Goal: Find specific page/section: Find specific page/section

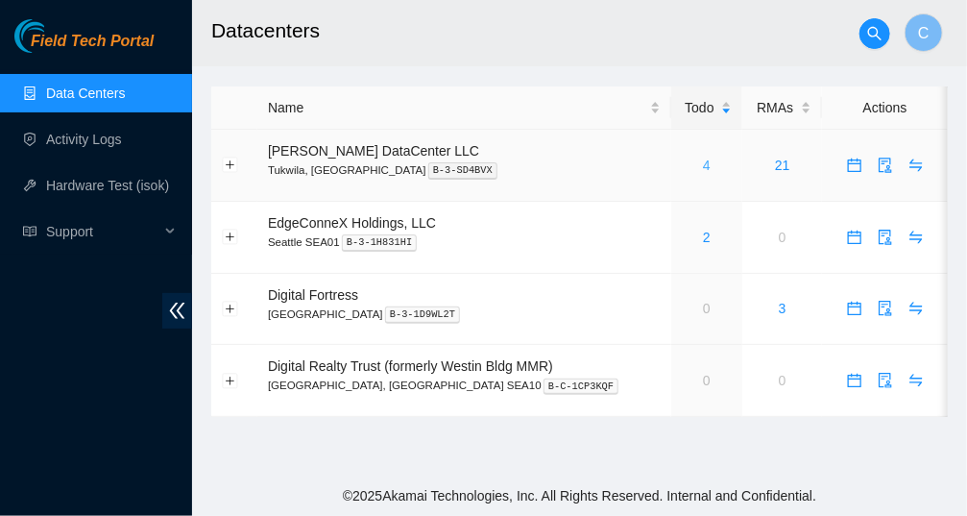
click at [703, 163] on link "4" at bounding box center [707, 164] width 8 height 15
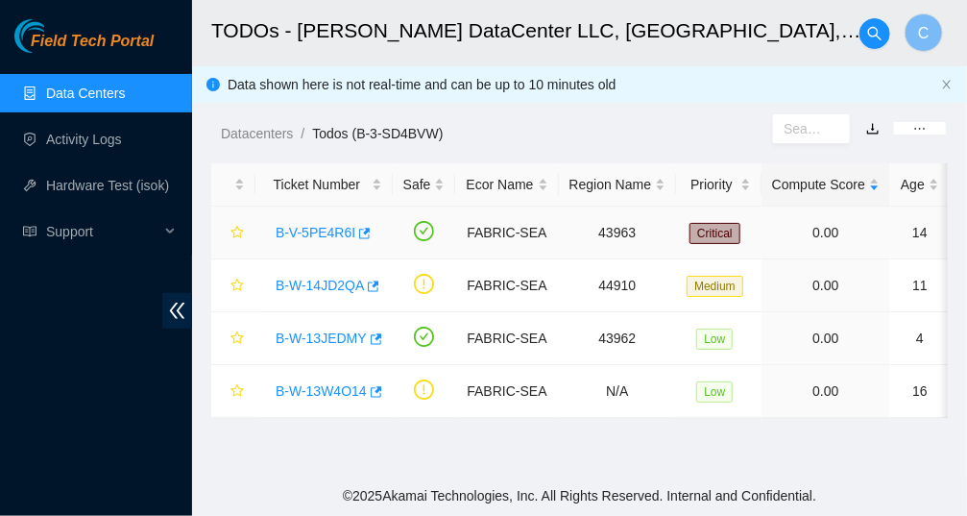
click at [300, 239] on link "B-V-5PE4R6I" at bounding box center [316, 232] width 80 height 15
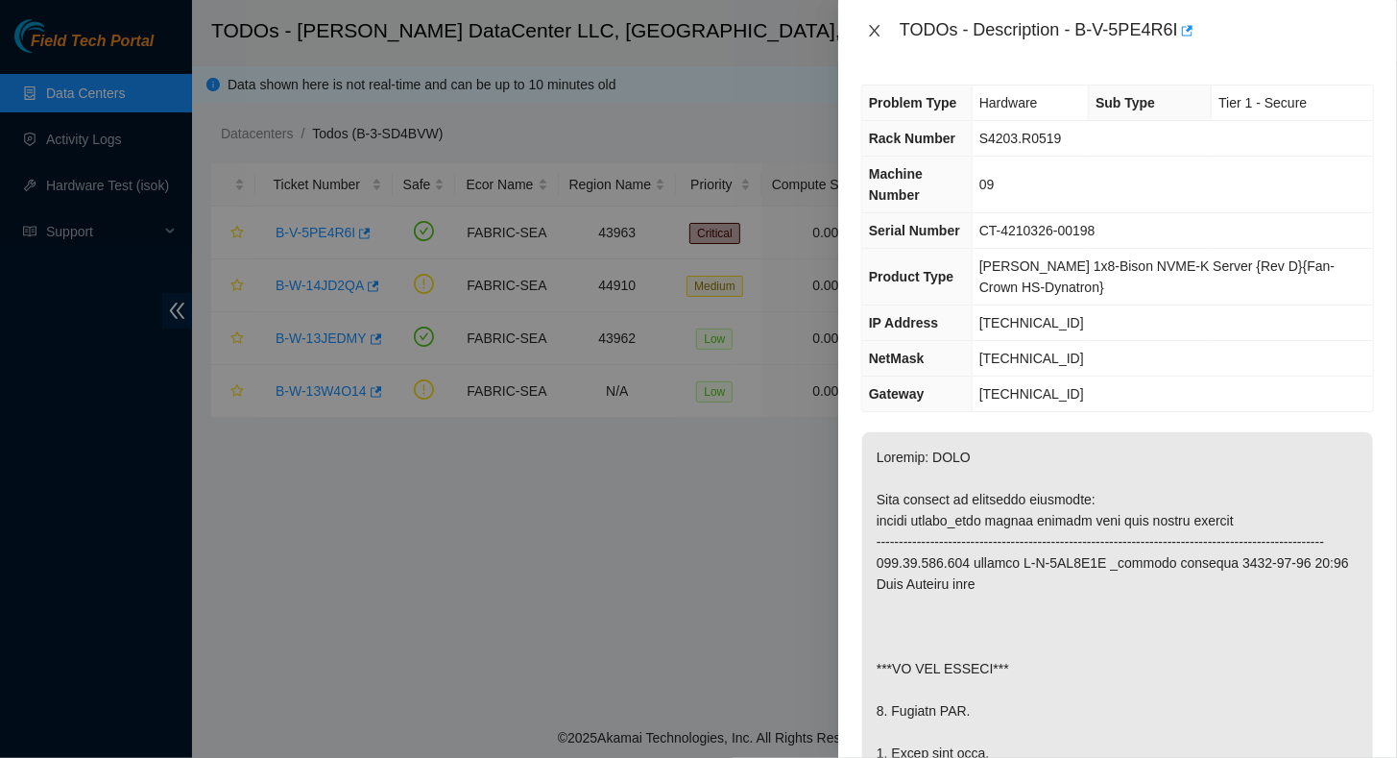
click at [874, 32] on icon "close" at bounding box center [874, 31] width 11 height 12
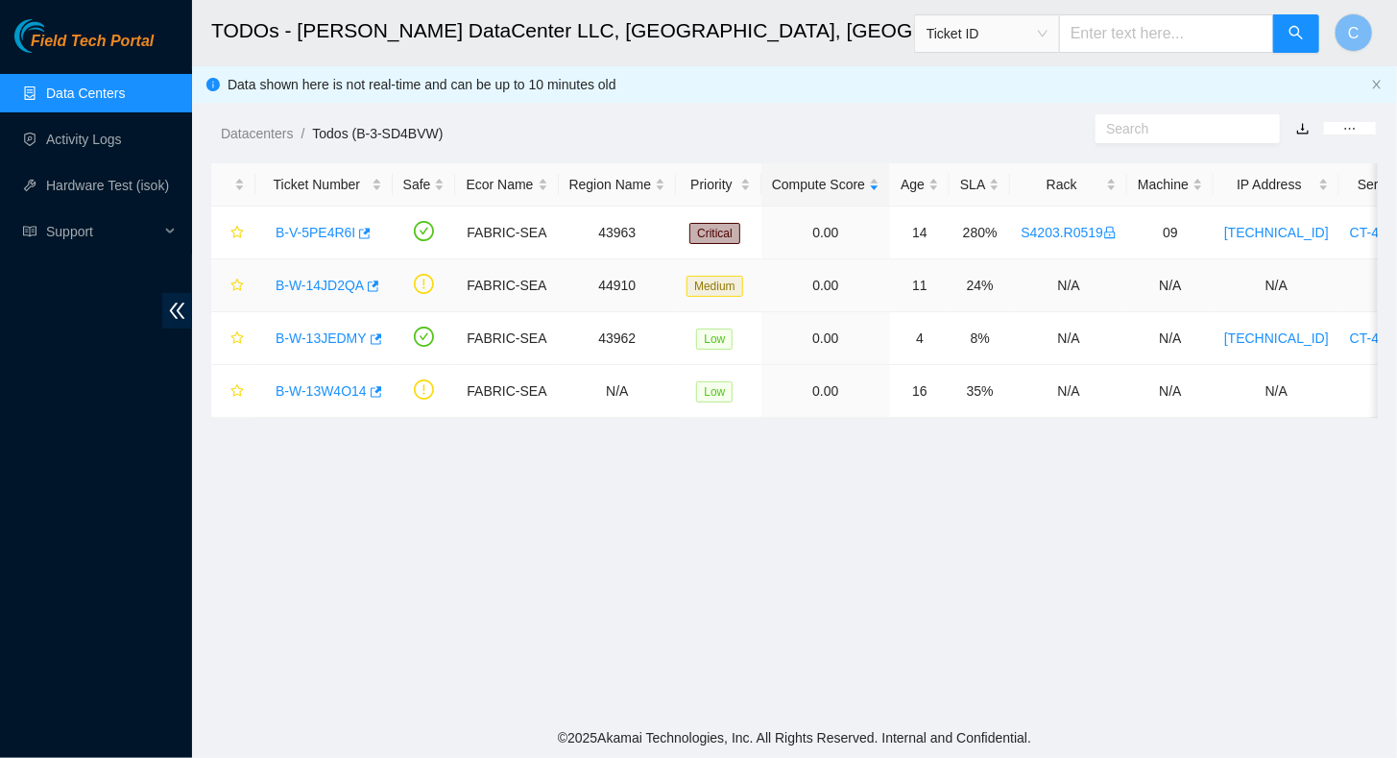
click at [341, 274] on div "B-W-14JD2QA" at bounding box center [324, 285] width 116 height 31
click at [331, 282] on link "B-W-14JD2QA" at bounding box center [320, 285] width 88 height 15
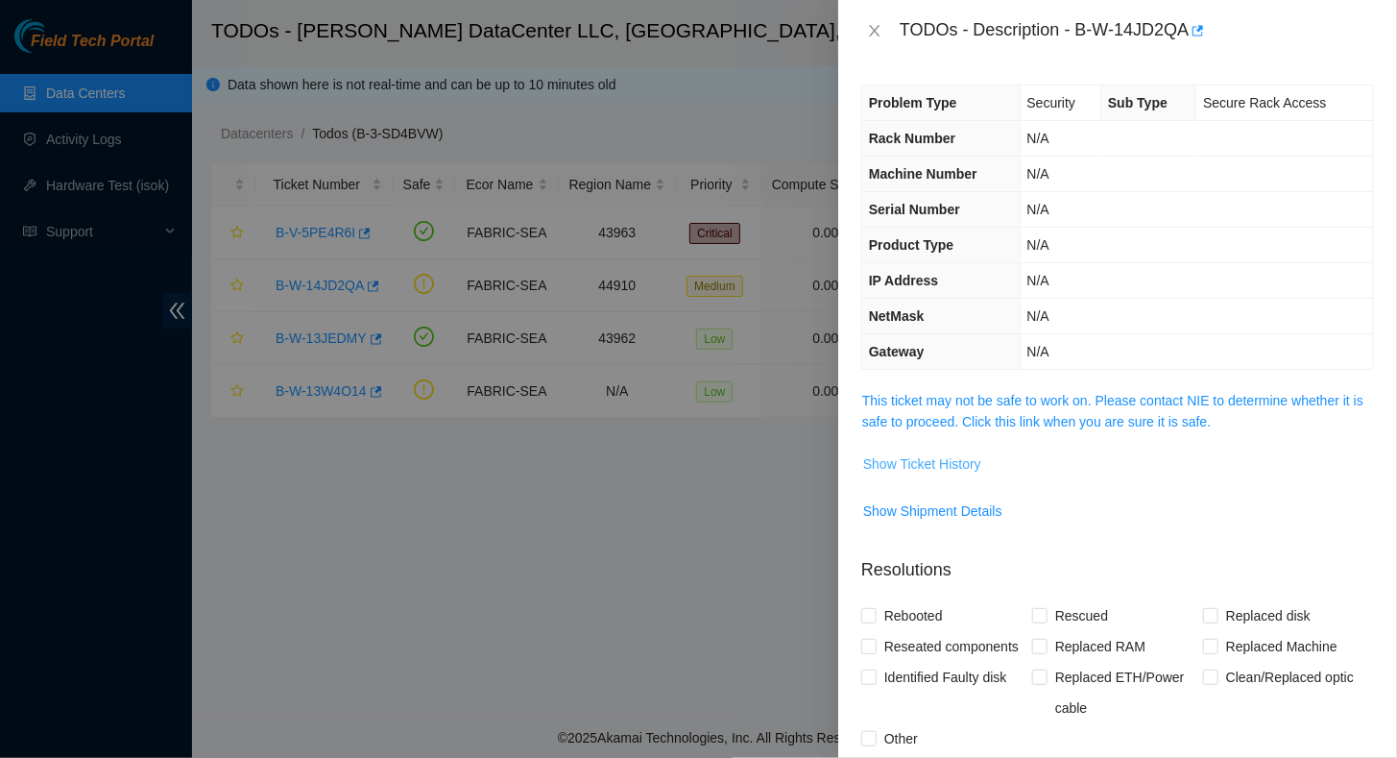
click at [905, 455] on span "Show Ticket History" at bounding box center [922, 463] width 118 height 21
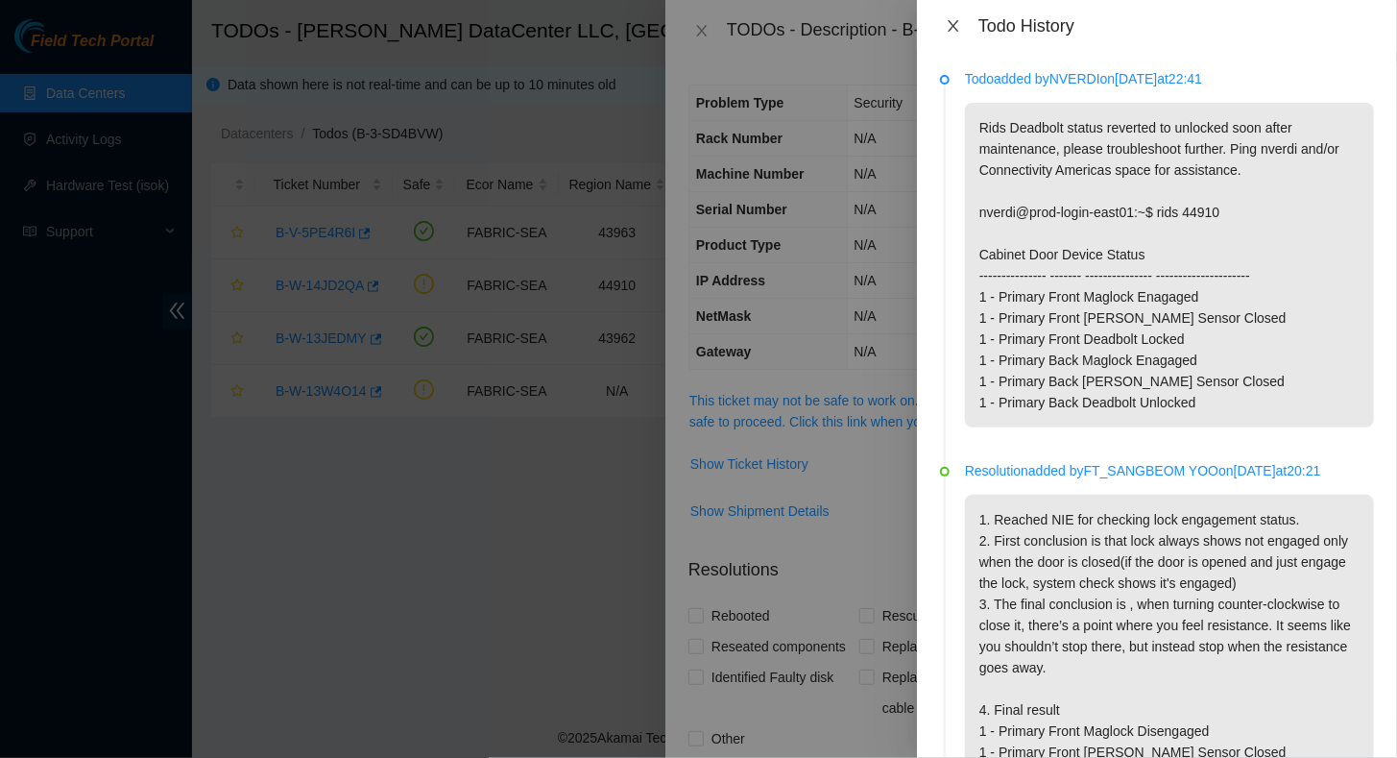
click at [951, 30] on icon "close" at bounding box center [953, 26] width 11 height 12
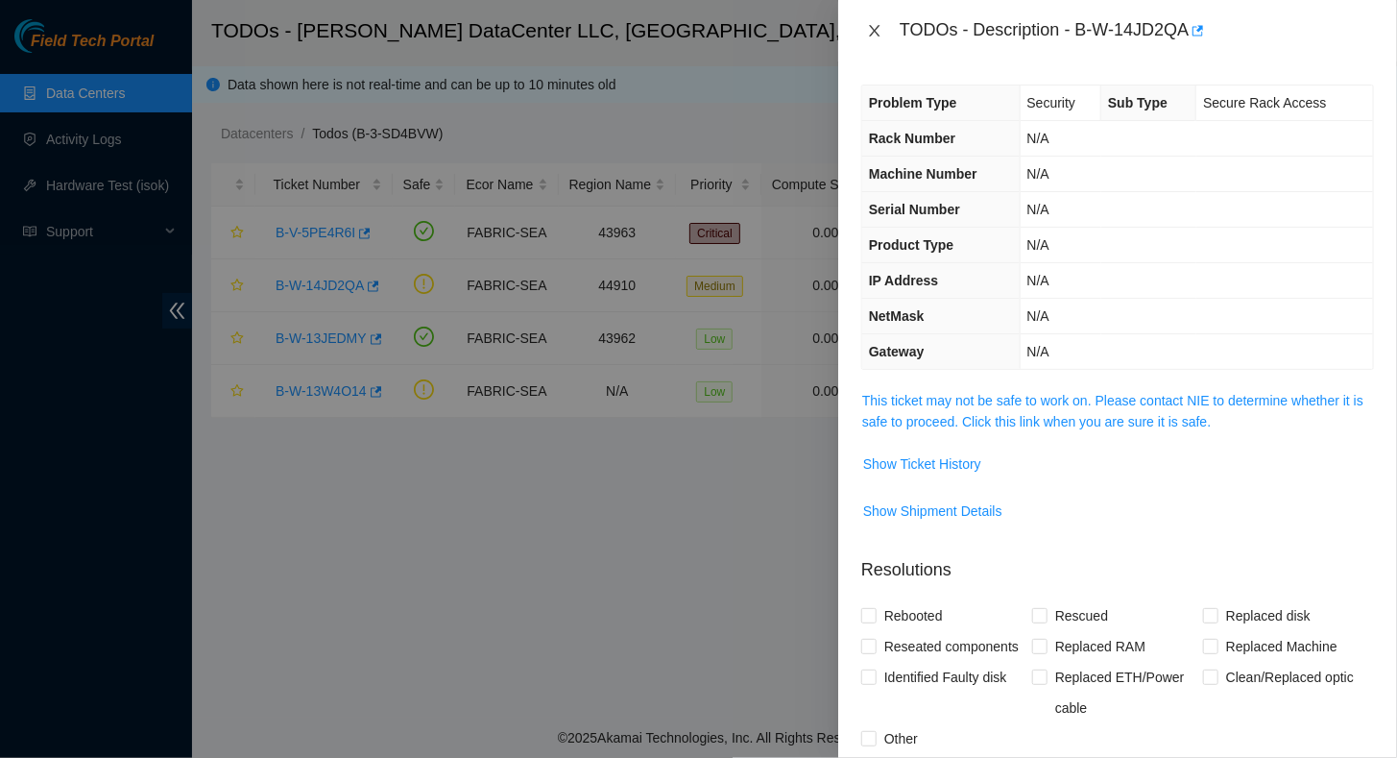
click at [873, 33] on icon "close" at bounding box center [874, 31] width 11 height 12
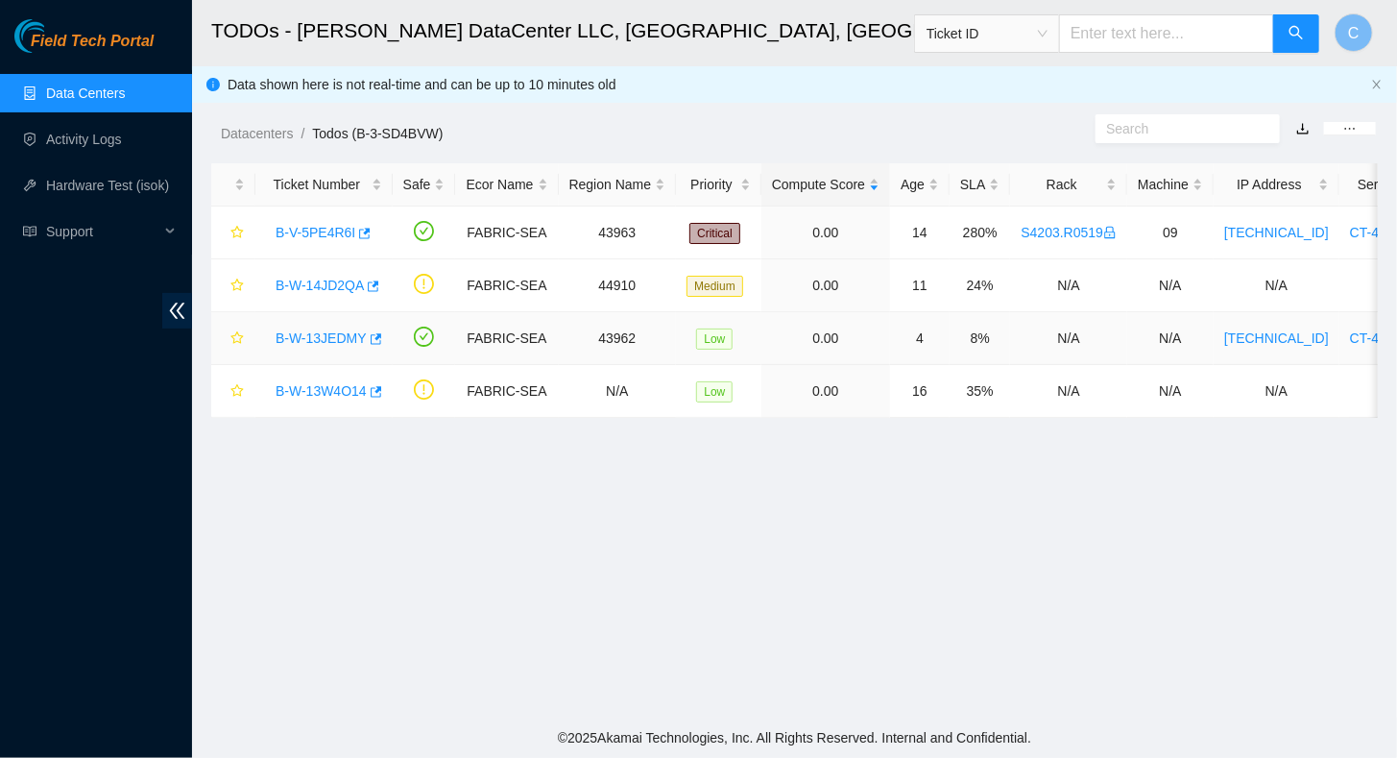
click at [342, 344] on link "B-W-13JEDMY" at bounding box center [321, 337] width 91 height 15
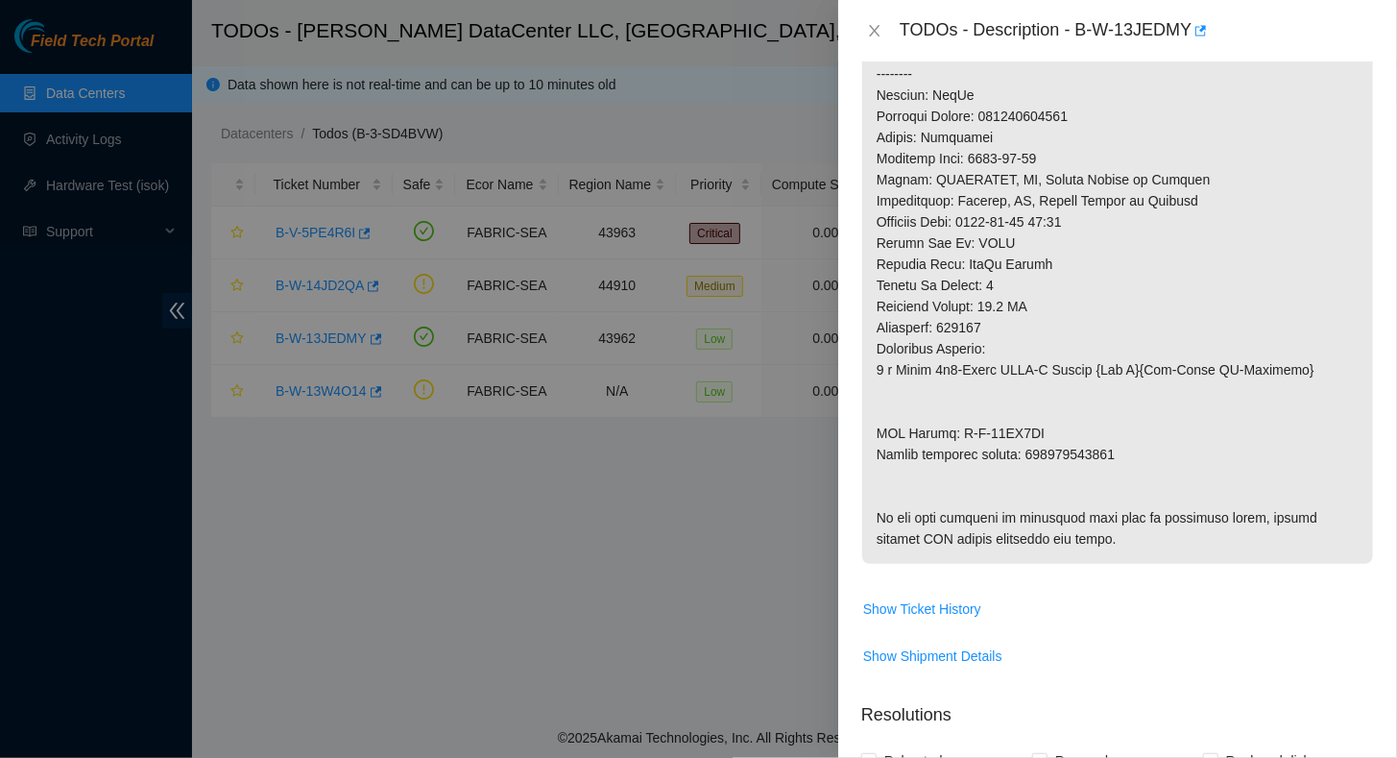
scroll to position [1056, 0]
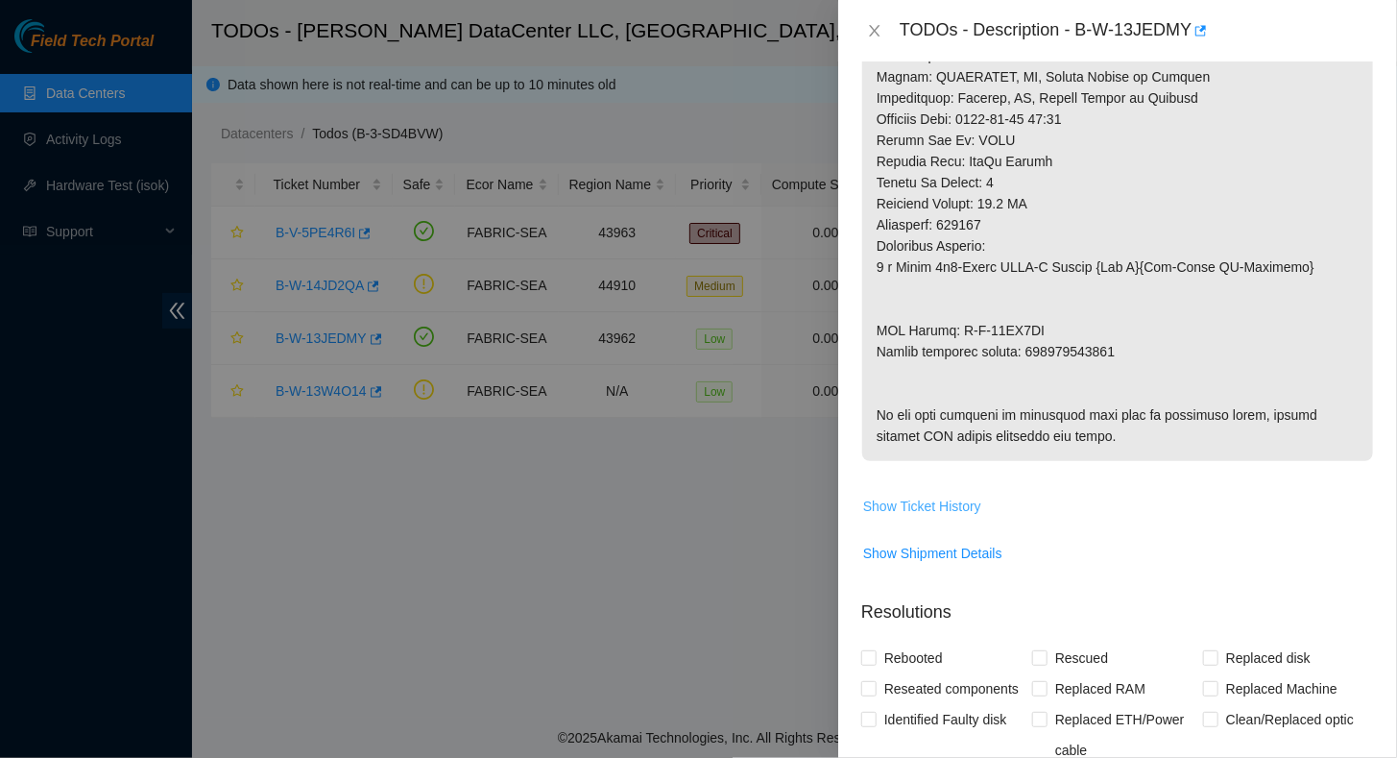
click at [937, 515] on span "Show Ticket History" at bounding box center [922, 505] width 118 height 21
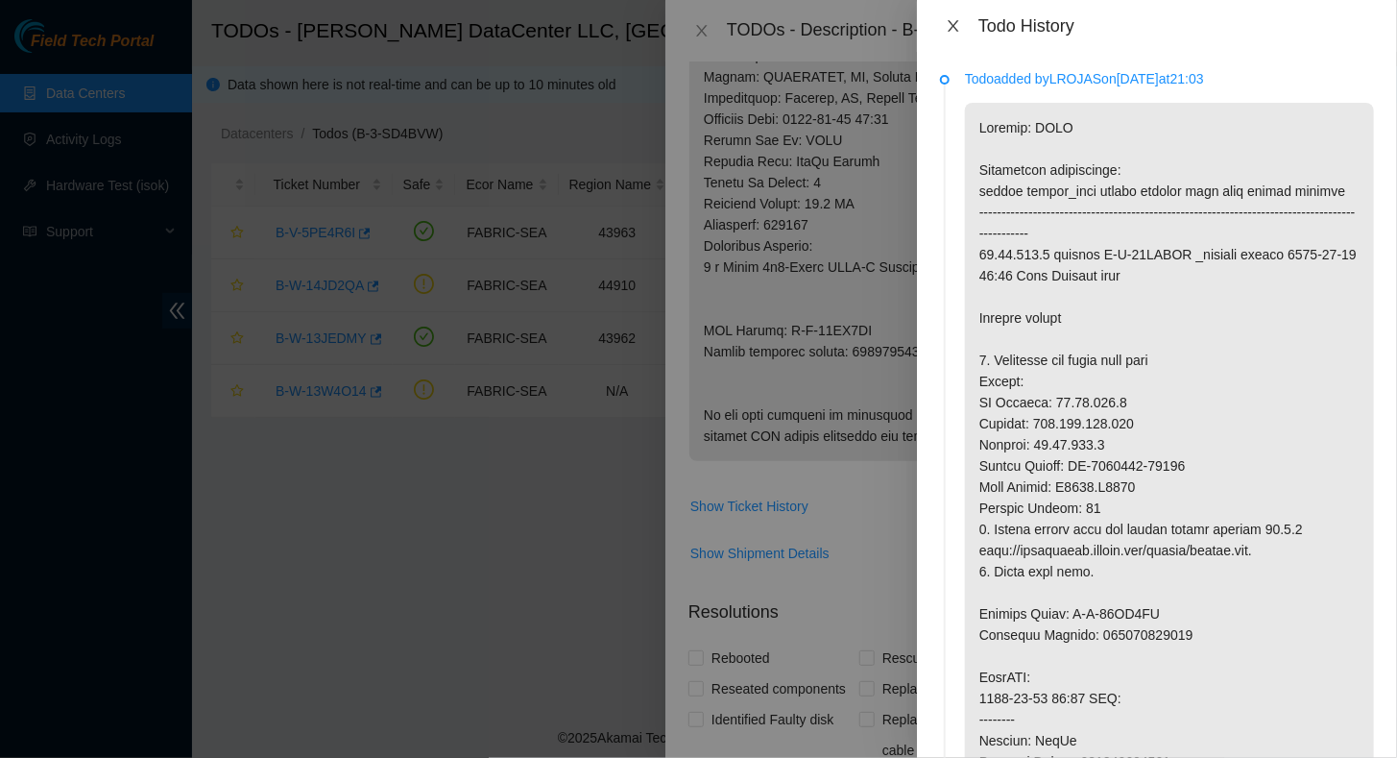
click at [952, 30] on icon "close" at bounding box center [953, 25] width 15 height 15
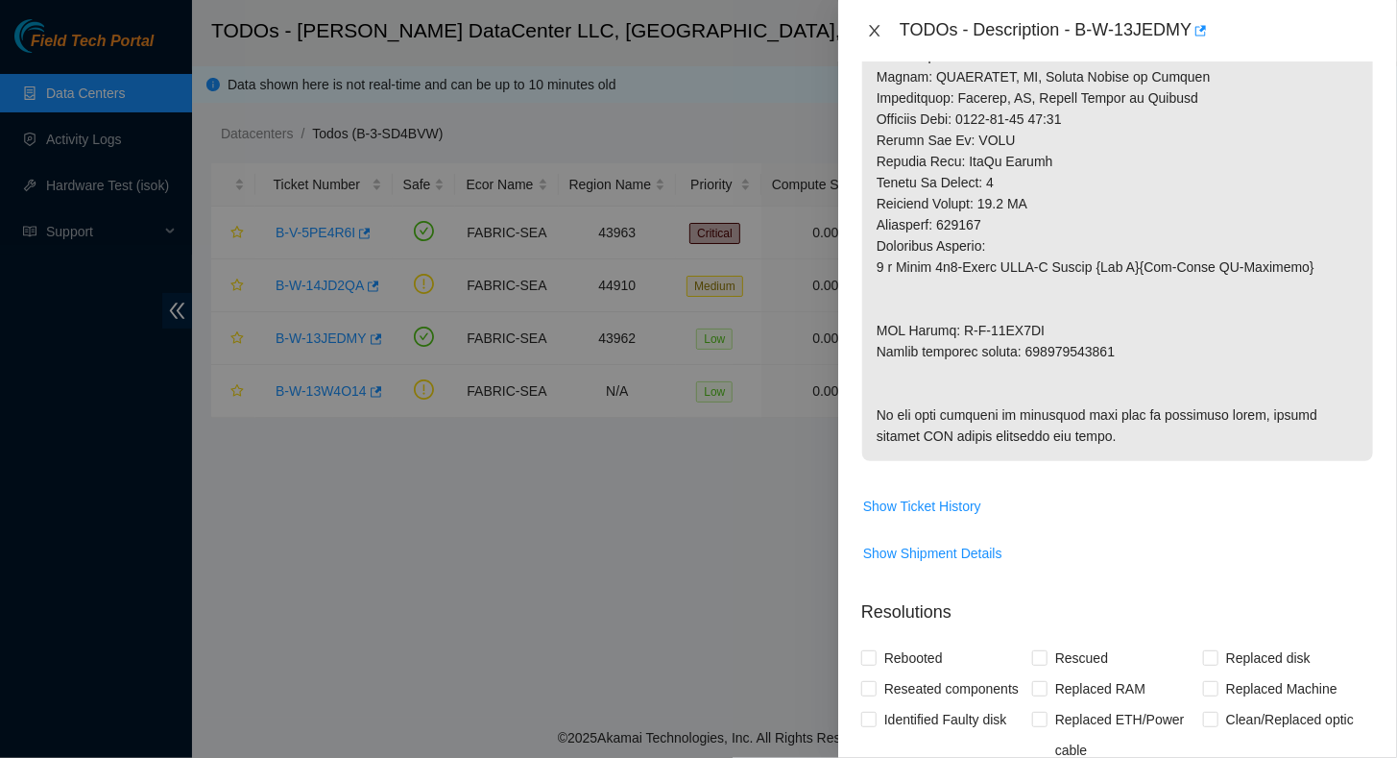
click at [877, 29] on icon "close" at bounding box center [874, 31] width 11 height 12
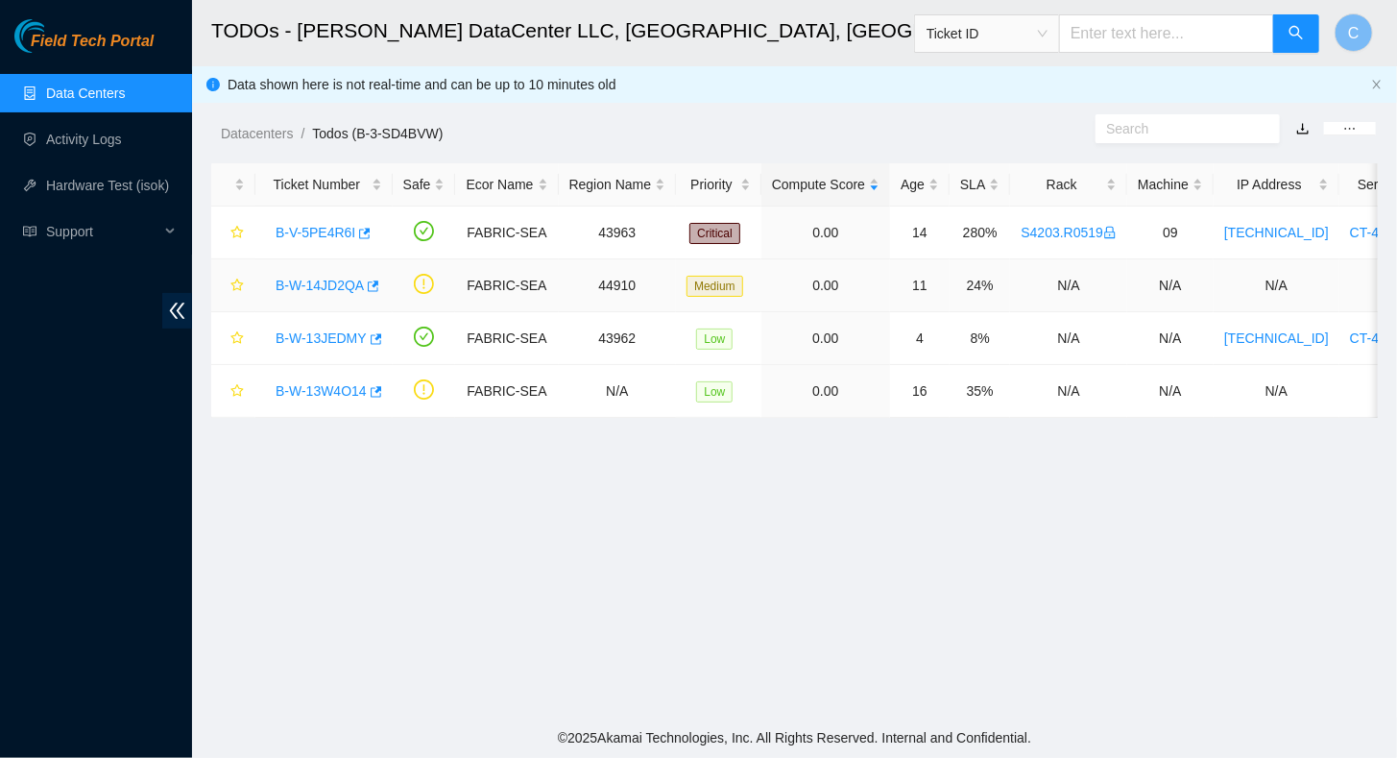
scroll to position [505, 0]
click at [323, 387] on link "B-W-13W4O14" at bounding box center [321, 390] width 91 height 15
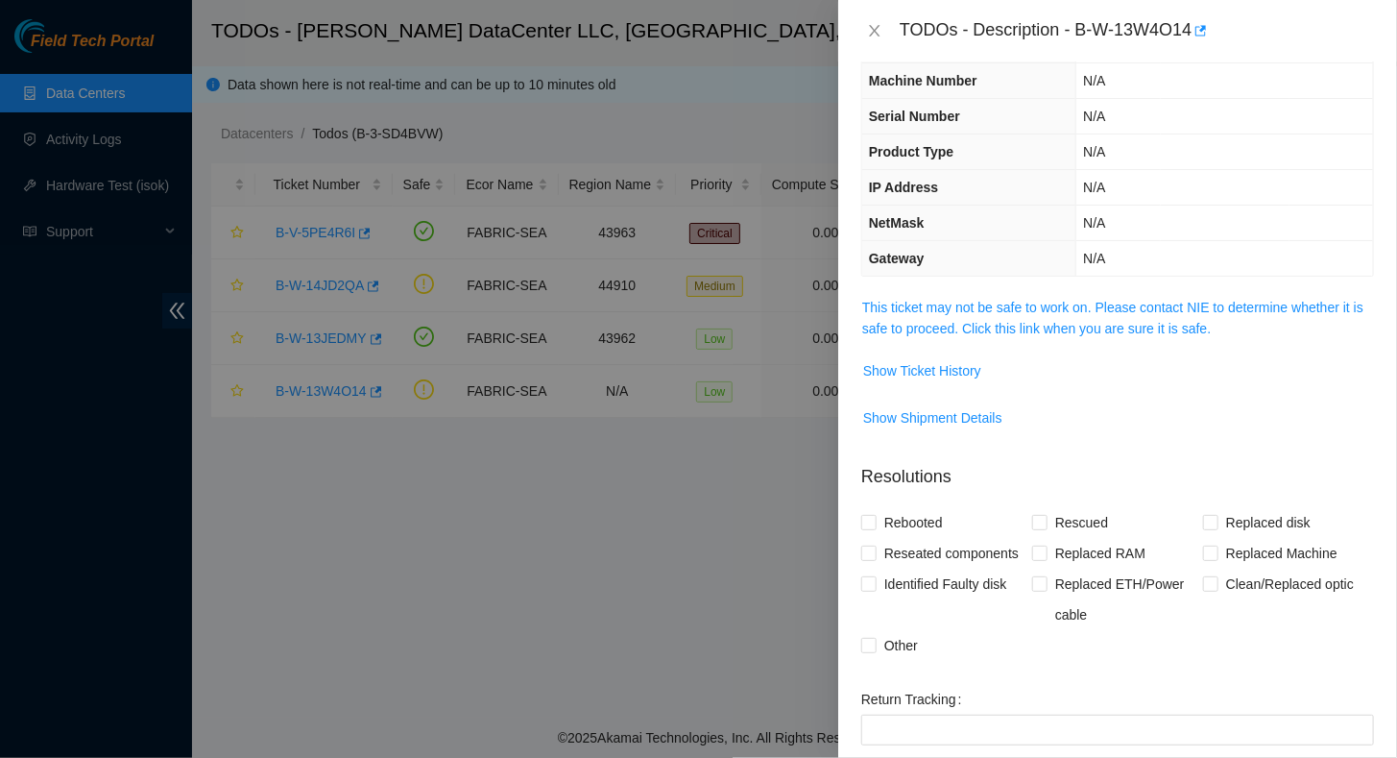
scroll to position [0, 0]
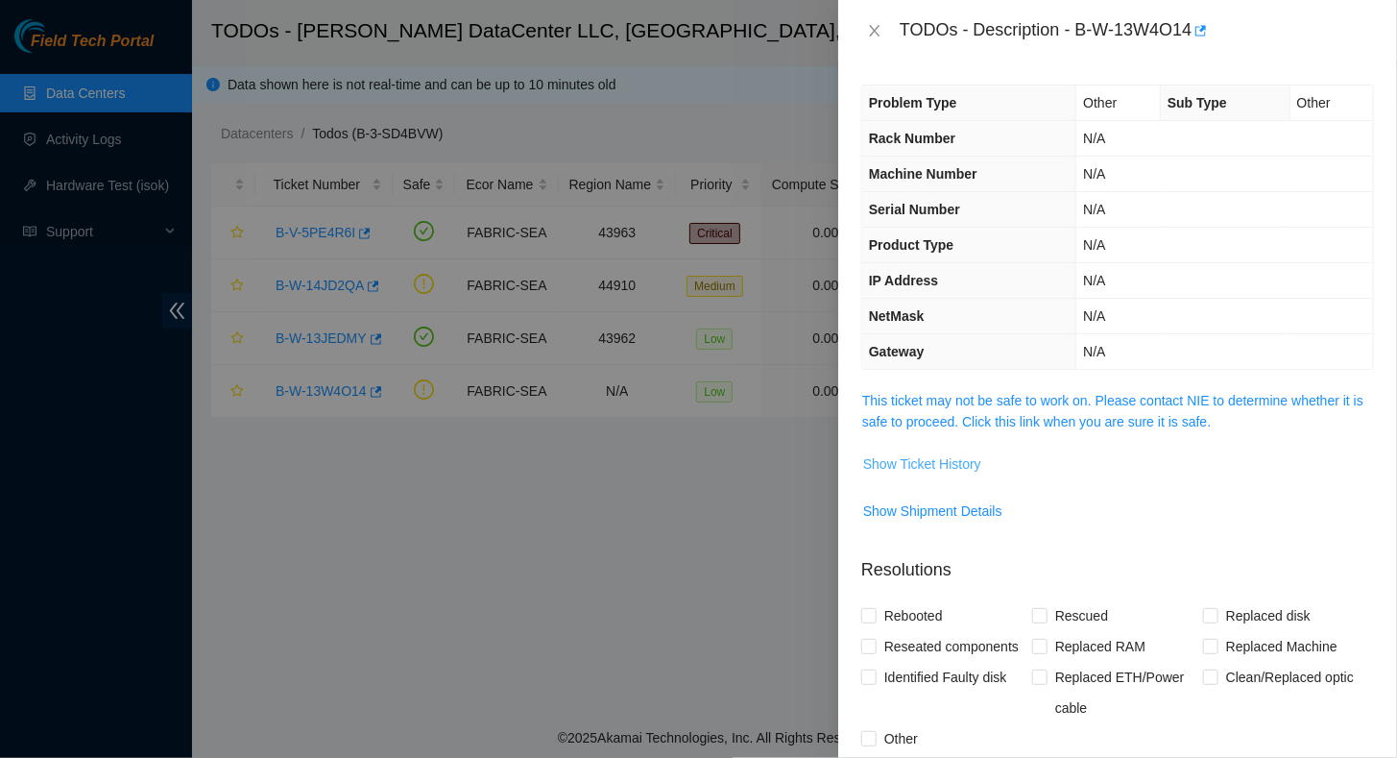
click at [940, 459] on span "Show Ticket History" at bounding box center [922, 463] width 118 height 21
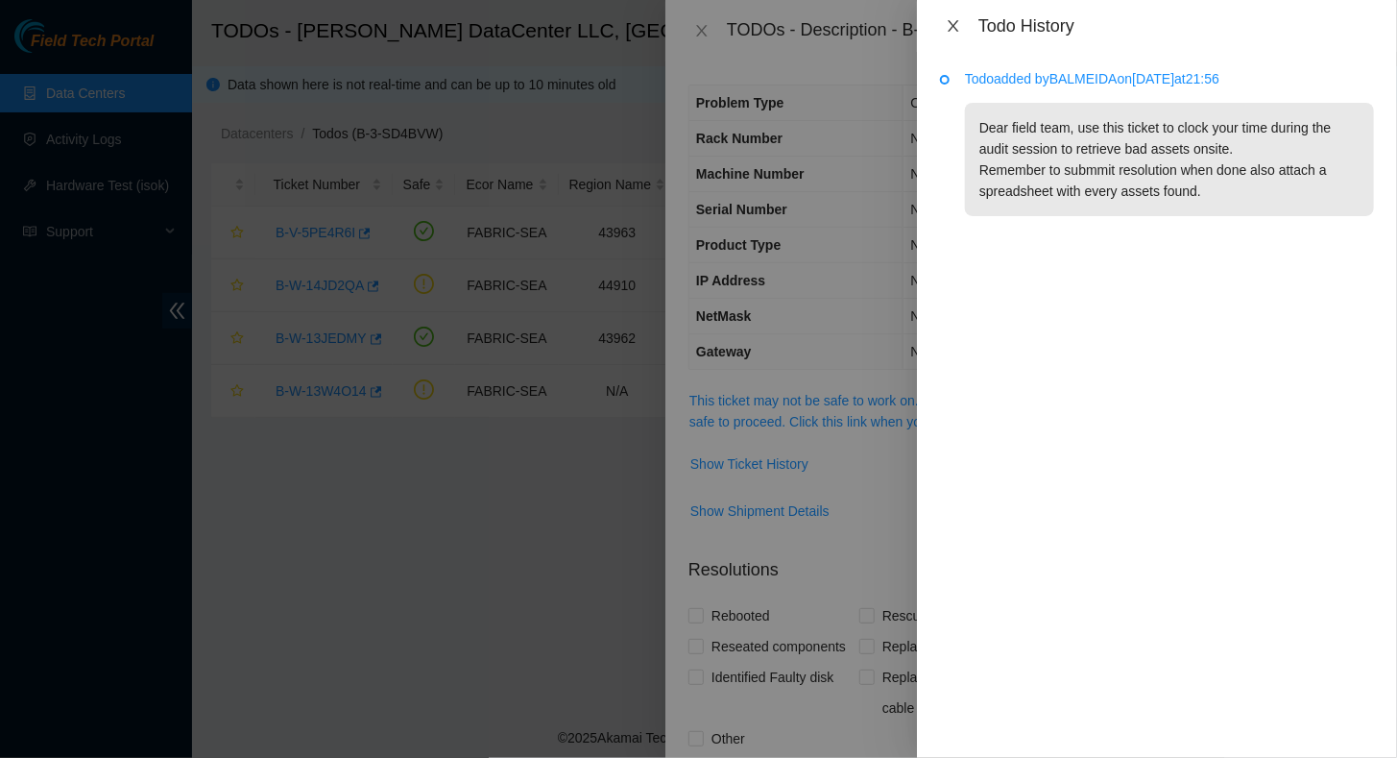
click at [955, 22] on icon "close" at bounding box center [953, 25] width 15 height 15
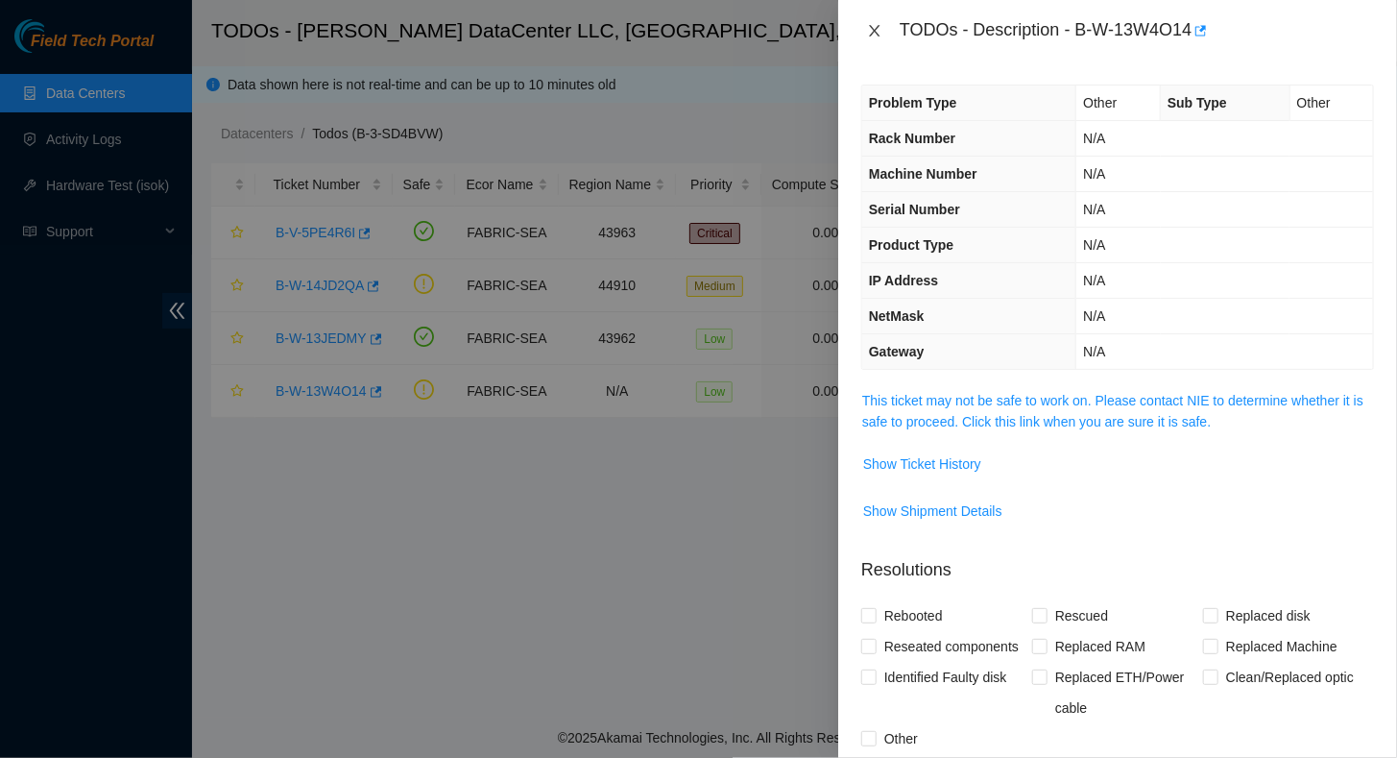
click at [877, 31] on icon "close" at bounding box center [874, 30] width 15 height 15
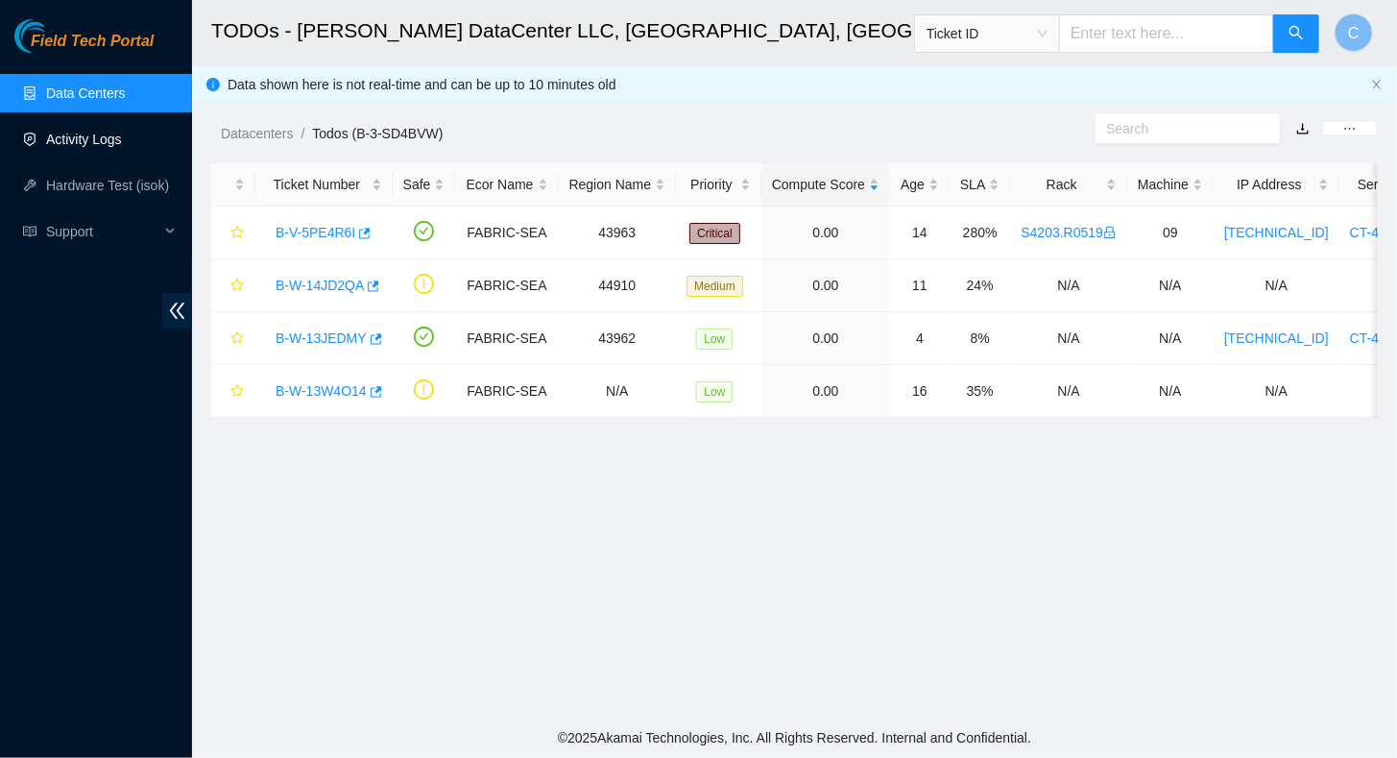
click at [82, 133] on link "Activity Logs" at bounding box center [84, 139] width 76 height 15
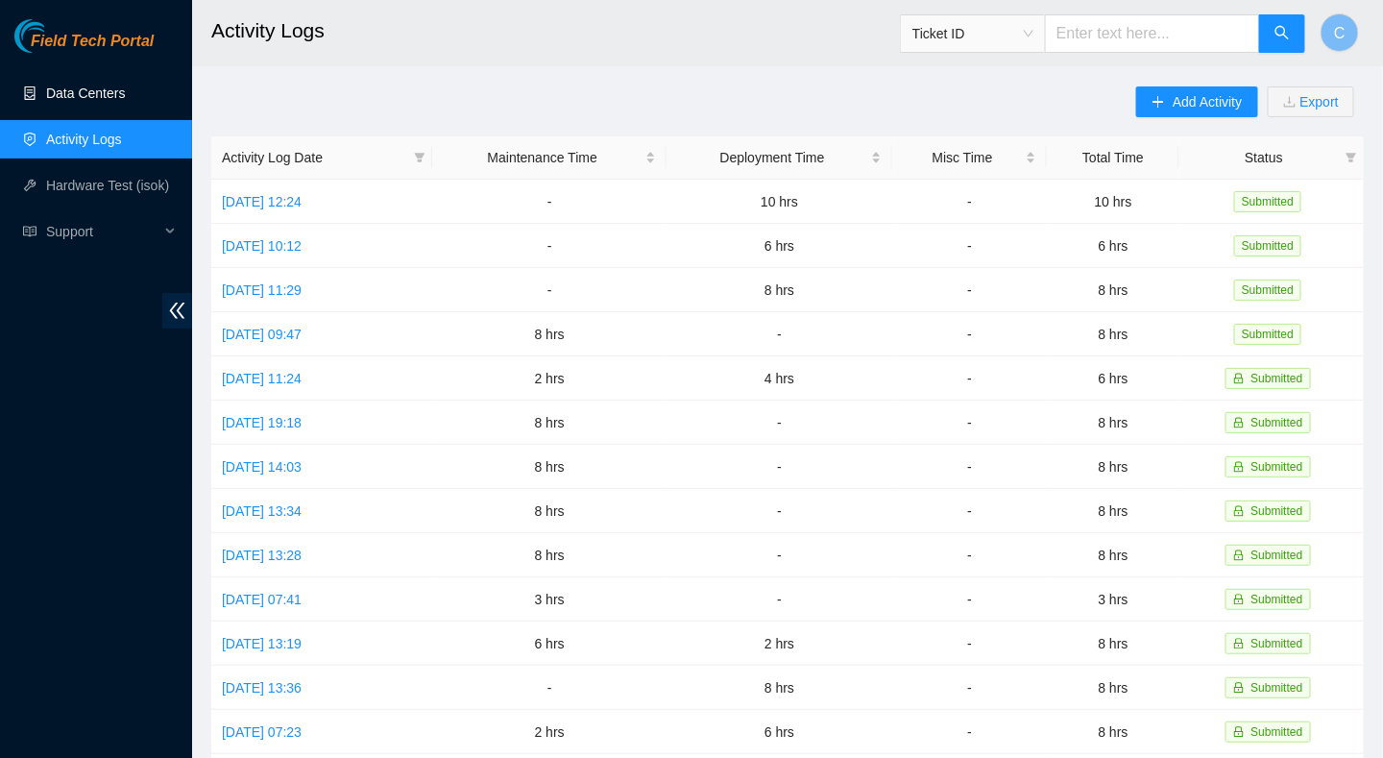
click at [88, 88] on link "Data Centers" at bounding box center [85, 92] width 79 height 15
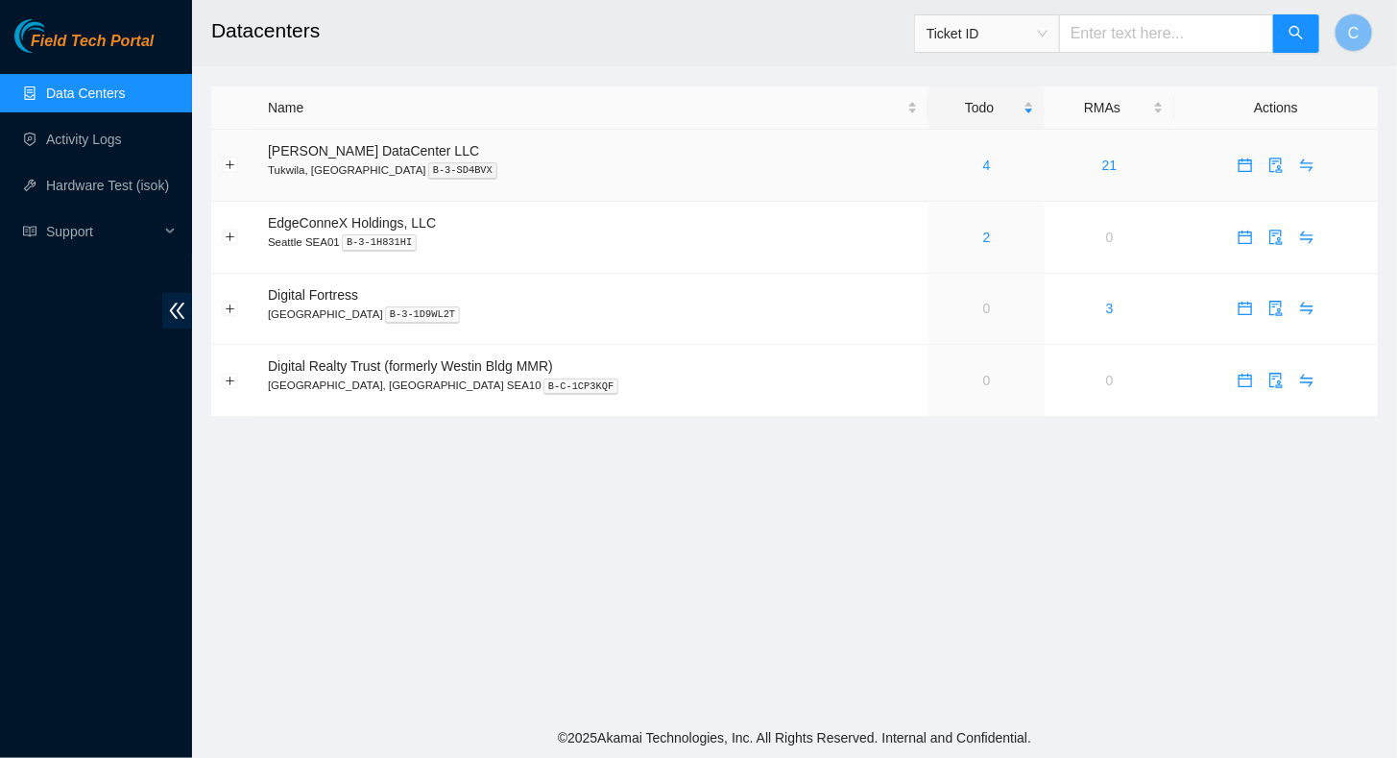
click at [939, 164] on div "4" at bounding box center [986, 165] width 95 height 21
